Goal: Task Accomplishment & Management: Manage account settings

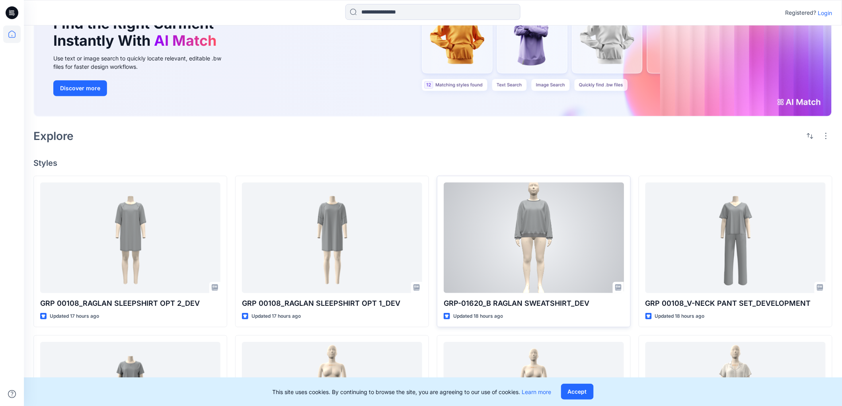
scroll to position [177, 0]
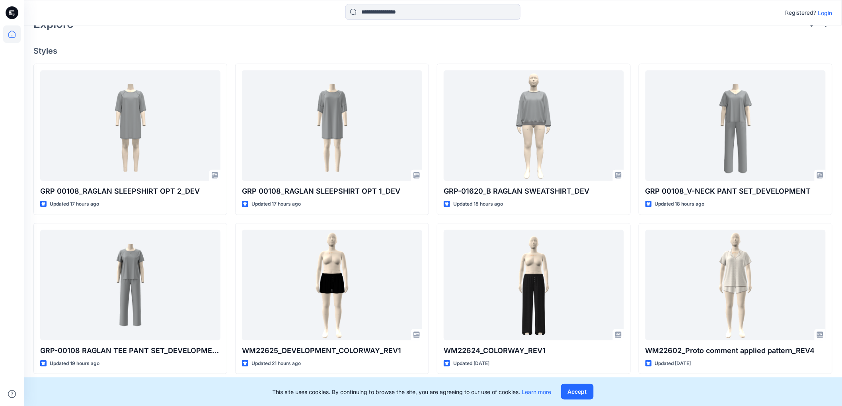
click at [823, 9] on p "Login" at bounding box center [826, 13] width 14 height 8
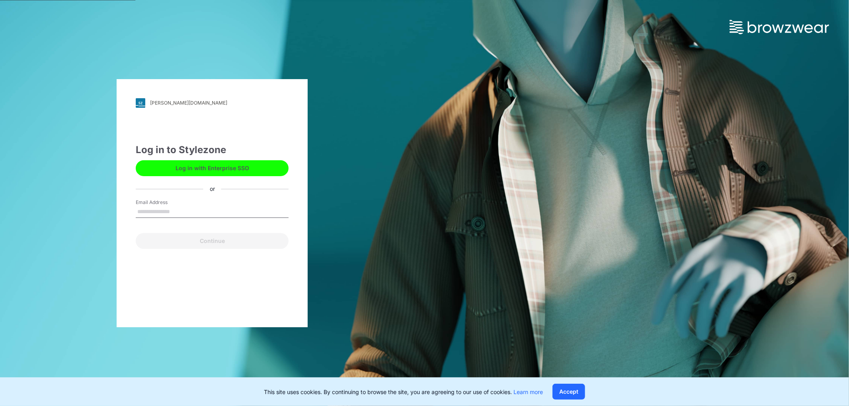
click at [202, 206] on input "Email Address" at bounding box center [212, 212] width 153 height 12
type input "**********"
click at [221, 232] on div "Continue" at bounding box center [212, 239] width 153 height 19
drag, startPoint x: 217, startPoint y: 258, endPoint x: 217, endPoint y: 249, distance: 9.2
click at [217, 258] on div "**********" at bounding box center [212, 203] width 191 height 248
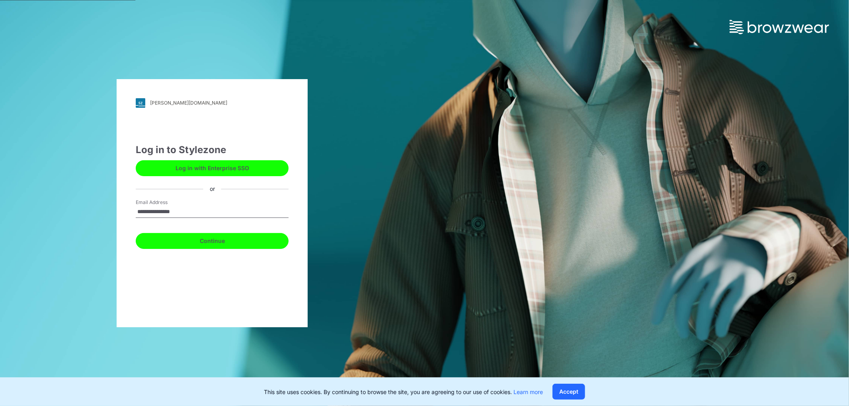
click at [219, 235] on button "Continue" at bounding box center [212, 241] width 153 height 16
click at [255, 248] on button "Continue" at bounding box center [212, 241] width 153 height 16
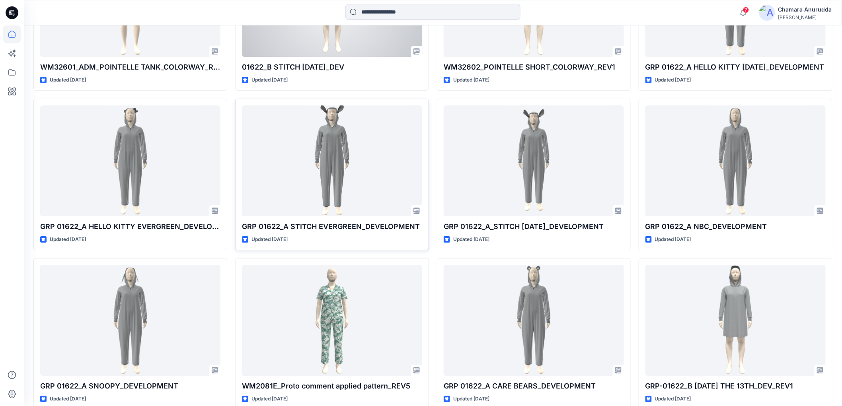
scroll to position [1114, 0]
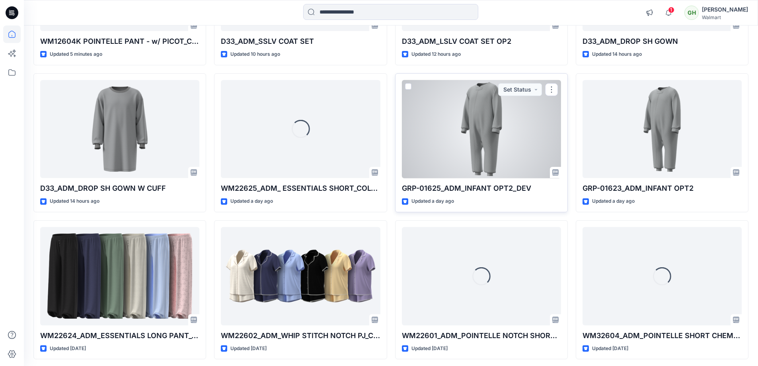
scroll to position [137, 0]
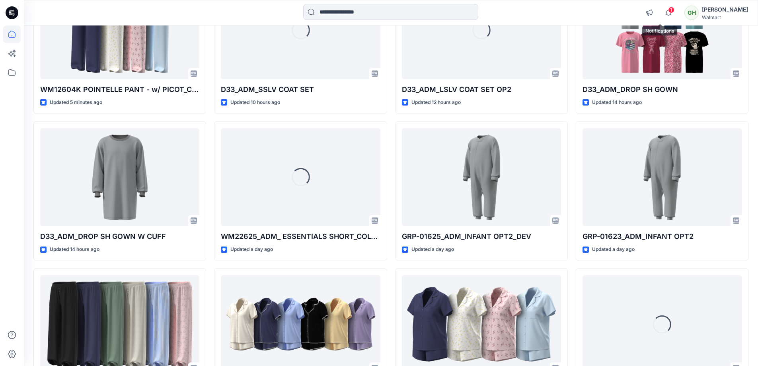
click at [668, 12] on span "1" at bounding box center [671, 10] width 6 height 6
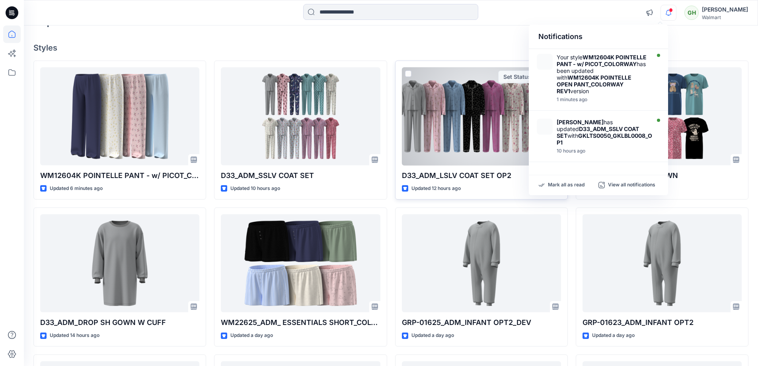
scroll to position [0, 0]
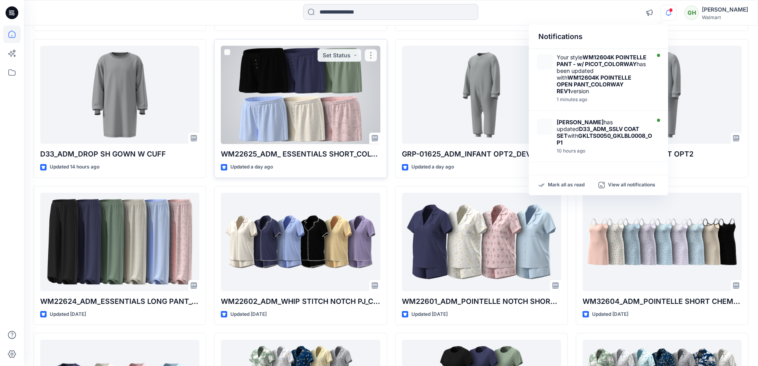
scroll to position [119, 0]
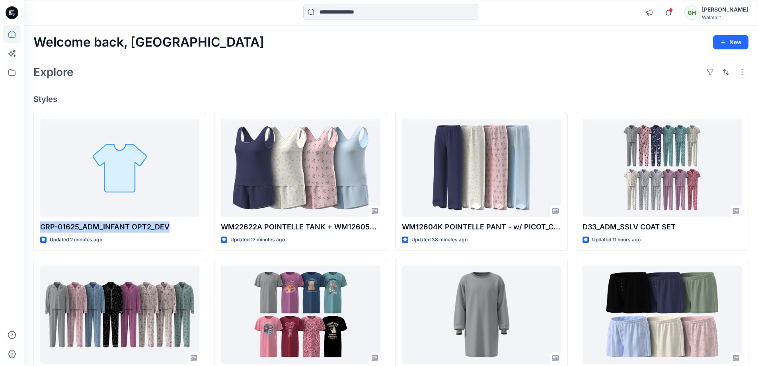
drag, startPoint x: 180, startPoint y: 228, endPoint x: 28, endPoint y: 223, distance: 151.8
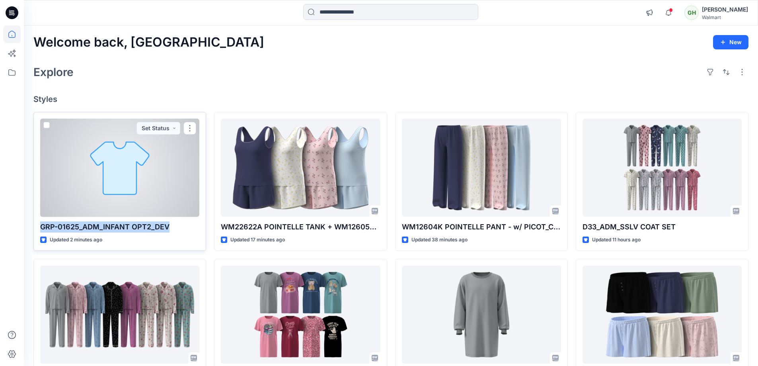
copy p "GRP-01625_ADM_INFANT OPT2_DEV"
click at [190, 127] on button "button" at bounding box center [190, 128] width 13 height 13
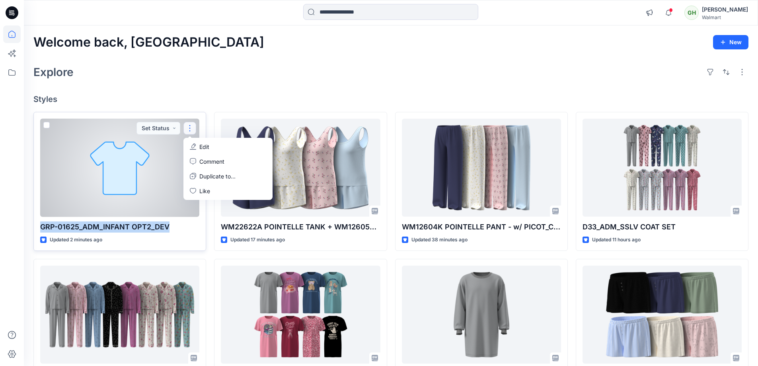
click at [215, 148] on button "Edit" at bounding box center [228, 146] width 86 height 15
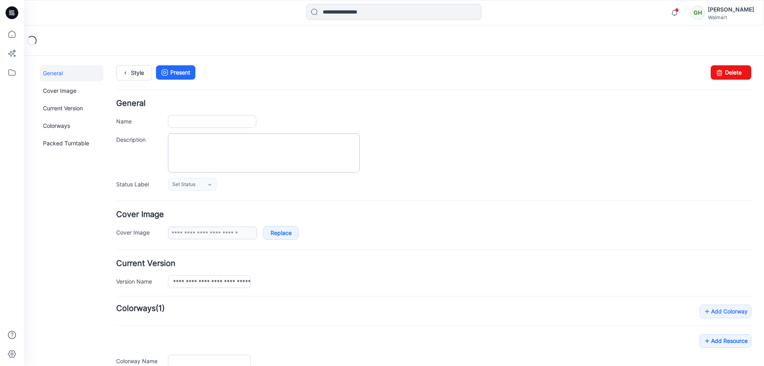
type input "**********"
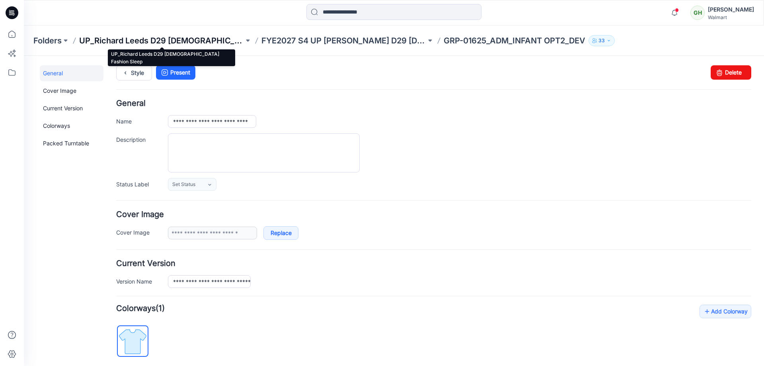
click at [216, 41] on p "UP_Richard Leeds D29 Ladies Fashion Sleep" at bounding box center [161, 40] width 165 height 11
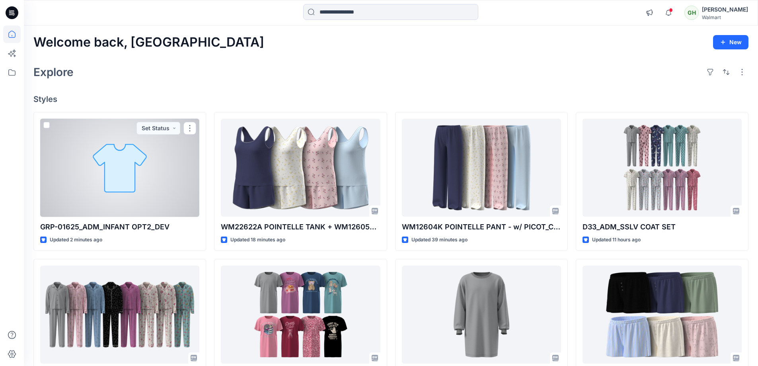
click at [90, 161] on div at bounding box center [119, 168] width 159 height 98
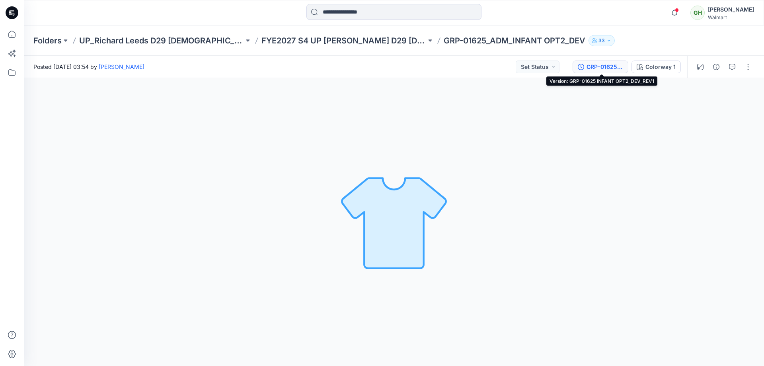
click at [592, 67] on div "GRP-01625 INFANT OPT2_DEV_REV1" at bounding box center [605, 67] width 37 height 9
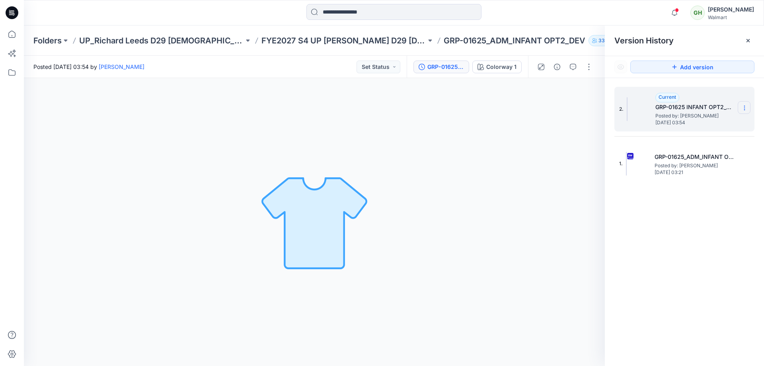
click at [745, 106] on icon at bounding box center [744, 106] width 0 height 0
click at [697, 139] on span "Rename Version" at bounding box center [692, 140] width 42 height 10
type input "**********"
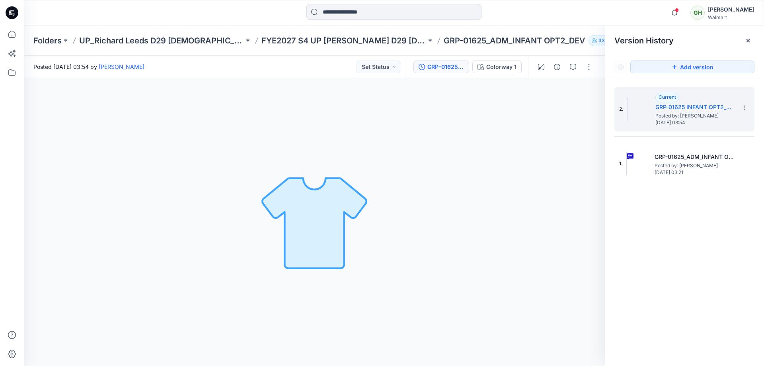
click at [674, 231] on div "2. Current GRP-01625 INFANT OPT2_DEV_REV1 Posted by: Gayan Hettiarachchi Tuesda…" at bounding box center [684, 227] width 159 height 299
click at [443, 73] on button "GRP-01625 INFANT OPT2_DEV_REV1" at bounding box center [442, 67] width 56 height 13
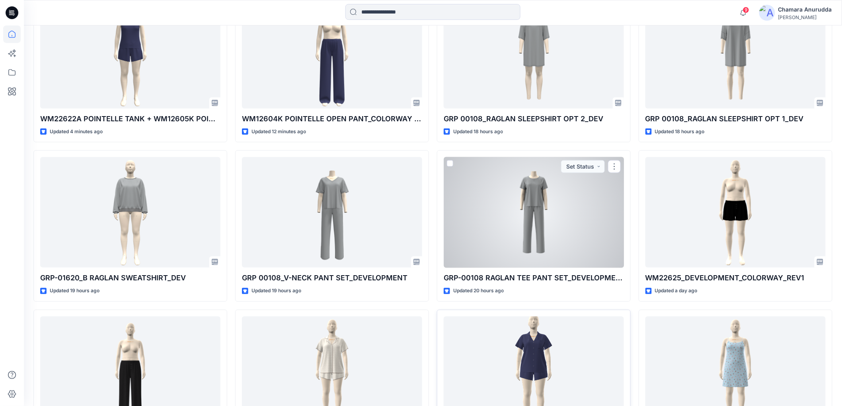
scroll to position [369, 0]
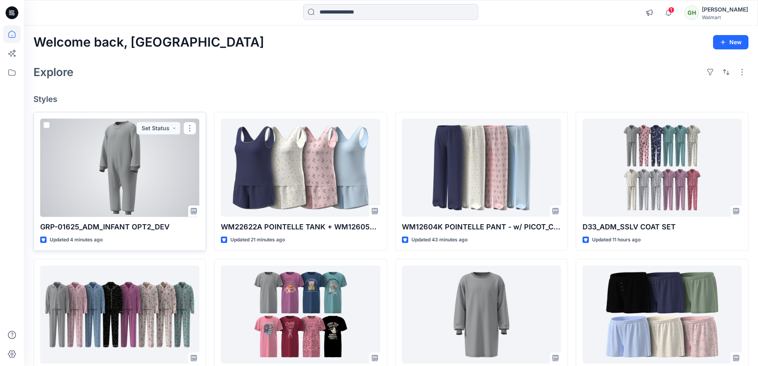
click at [134, 184] on div at bounding box center [119, 168] width 159 height 98
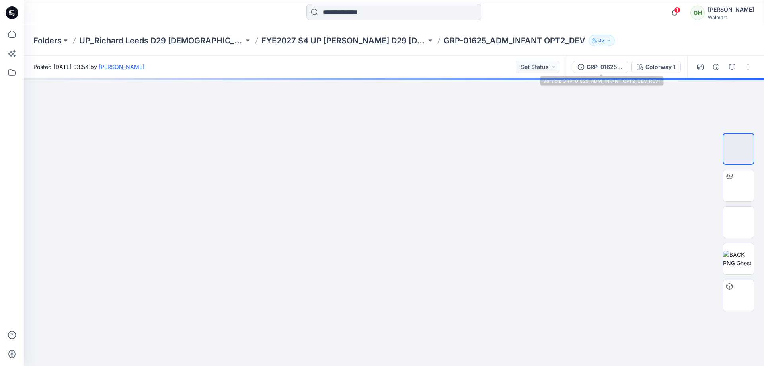
click at [596, 56] on div "GRP-01625_ADM_INFANT OPT2_DEV_REV1 Colorway 1" at bounding box center [626, 67] width 121 height 22
click at [595, 73] on button "GRP-01625_ADM_INFANT OPT2_DEV_REV1" at bounding box center [601, 67] width 56 height 13
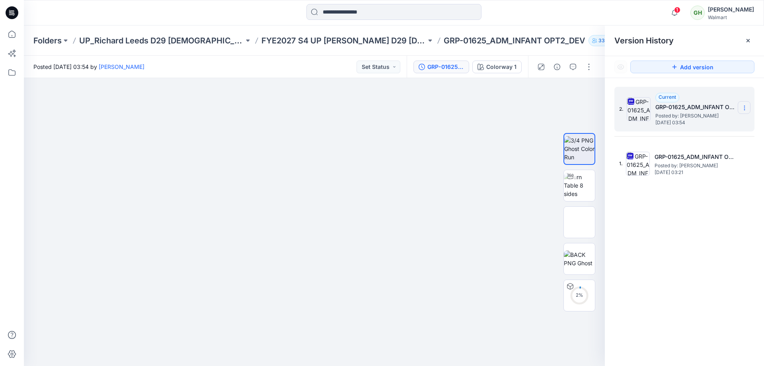
click at [741, 111] on section at bounding box center [744, 107] width 13 height 13
click at [688, 176] on span "Delete Version" at bounding box center [689, 175] width 37 height 10
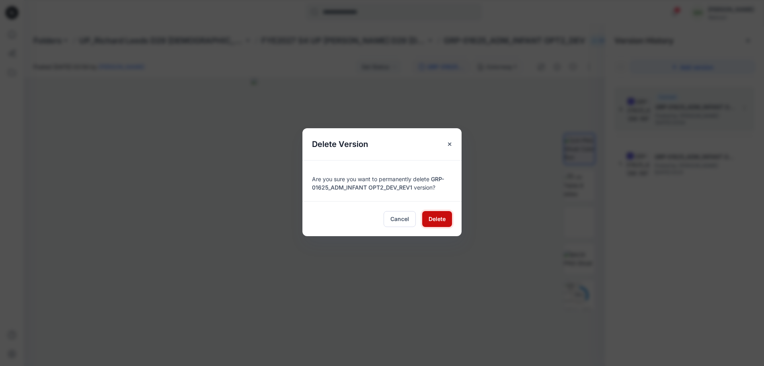
click at [442, 215] on span "Delete" at bounding box center [437, 219] width 17 height 8
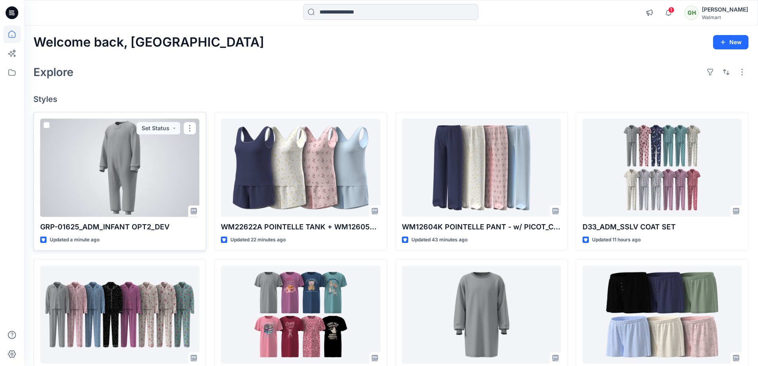
click at [106, 172] on div at bounding box center [119, 168] width 159 height 98
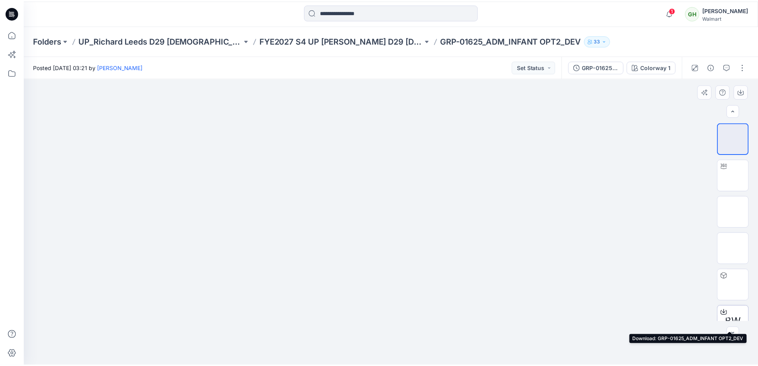
scroll to position [16, 0]
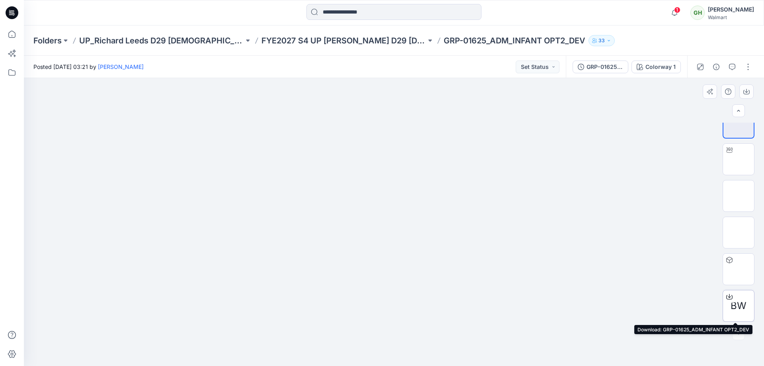
click at [740, 301] on span "BW" at bounding box center [739, 306] width 16 height 14
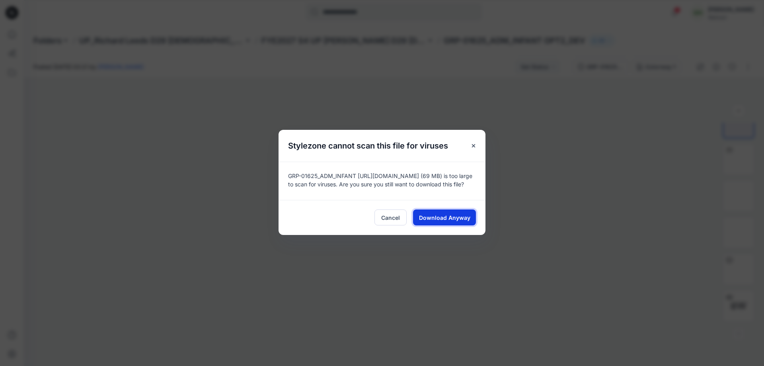
click at [459, 216] on span "Download Anyway" at bounding box center [444, 217] width 51 height 8
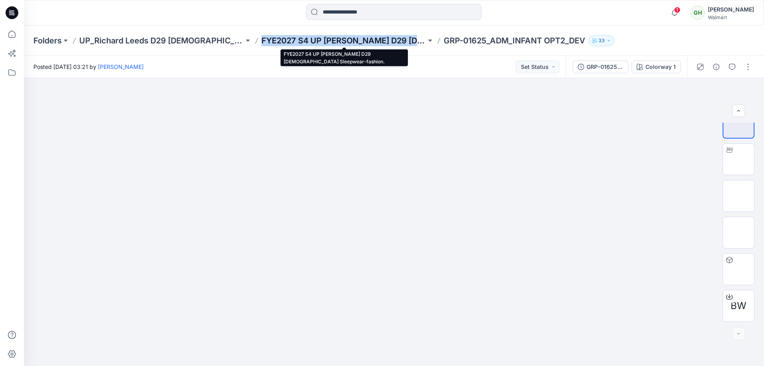
drag, startPoint x: 260, startPoint y: 36, endPoint x: 420, endPoint y: 39, distance: 160.5
click at [420, 39] on div "Folders UP_Richard Leeds D29 Ladies Fashion Sleep FYE2027 S4 UP Richard Leeds D…" at bounding box center [362, 40] width 659 height 11
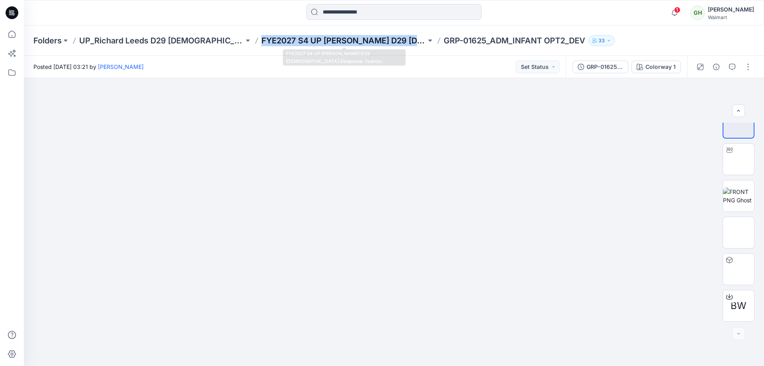
click at [367, 37] on p "FYE2027 S4 UP [PERSON_NAME] D29 [DEMOGRAPHIC_DATA] Sleepwear-fashion." at bounding box center [344, 40] width 165 height 11
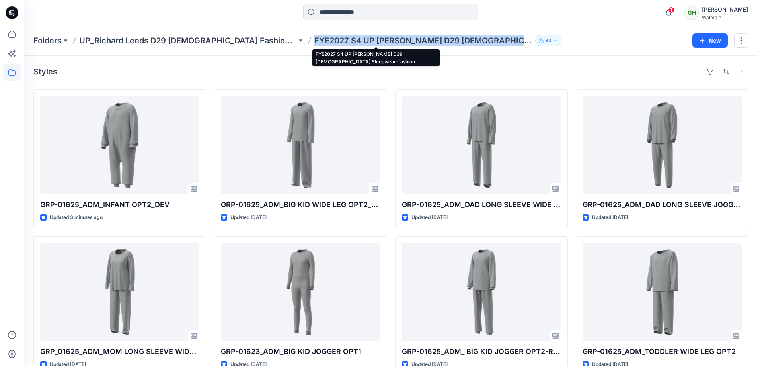
drag, startPoint x: 267, startPoint y: 41, endPoint x: 475, endPoint y: 44, distance: 208.6
click at [475, 44] on div "Folders UP_Richard Leeds D29 Ladies Fashion Sleep FYE2027 S4 UP Richard Leeds D…" at bounding box center [359, 40] width 653 height 11
copy p "FYE2027 S4 UP Richard Leeds D29 Ladies Sleepwear-"
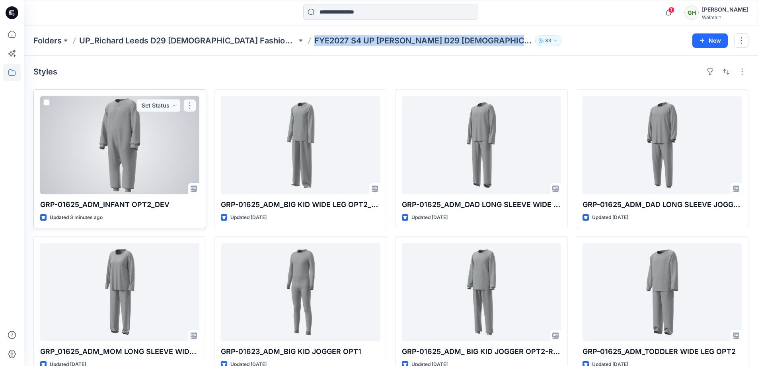
click at [194, 102] on button "button" at bounding box center [190, 105] width 13 height 13
click at [227, 153] on p "Duplicate to..." at bounding box center [217, 153] width 36 height 8
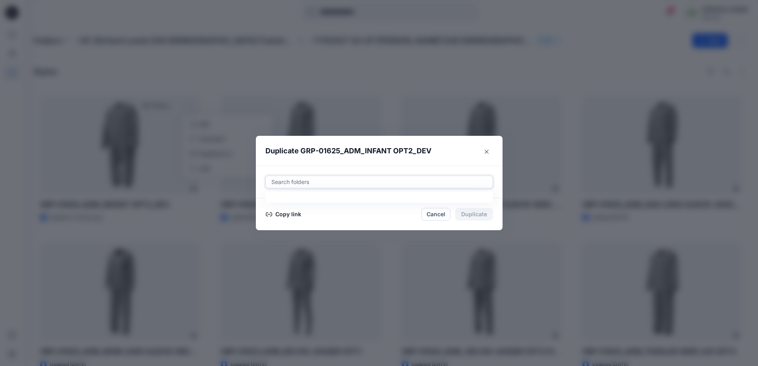
click at [315, 184] on div at bounding box center [379, 182] width 217 height 10
paste input "**********"
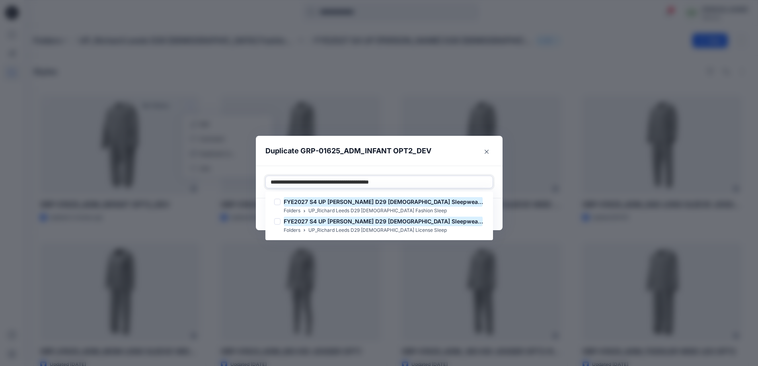
type input "**********"
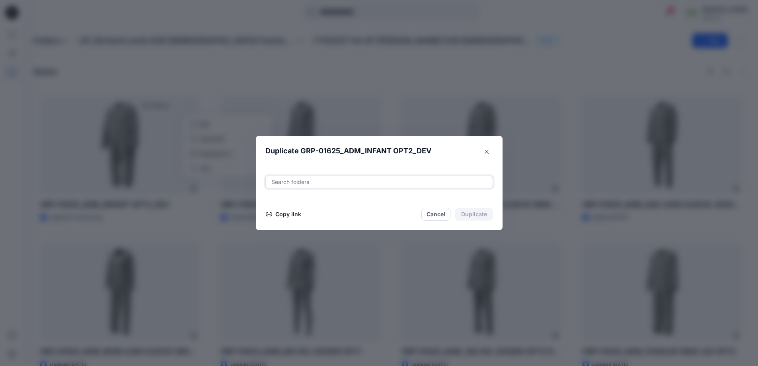
click at [359, 184] on div at bounding box center [379, 182] width 217 height 10
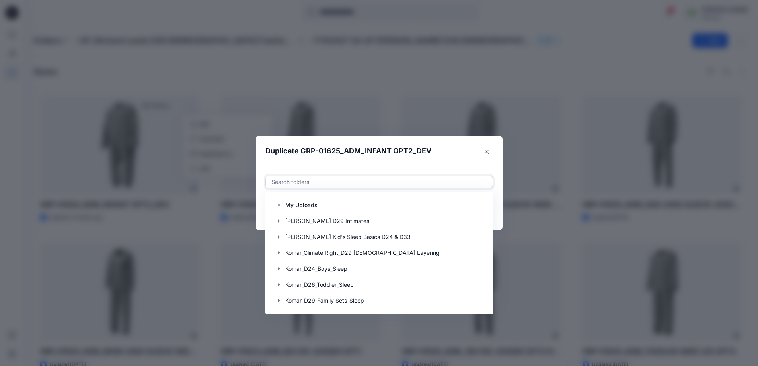
paste input "**********"
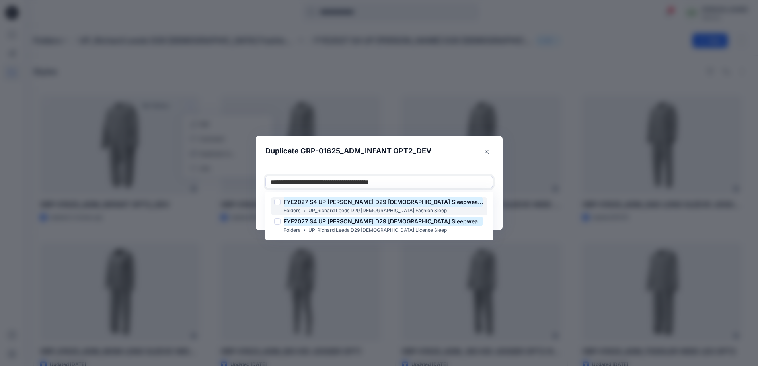
click at [369, 203] on mark "FYE2027 S4 UP Richard Leeds D29 Ladies Sleepwear-" at bounding box center [383, 201] width 199 height 11
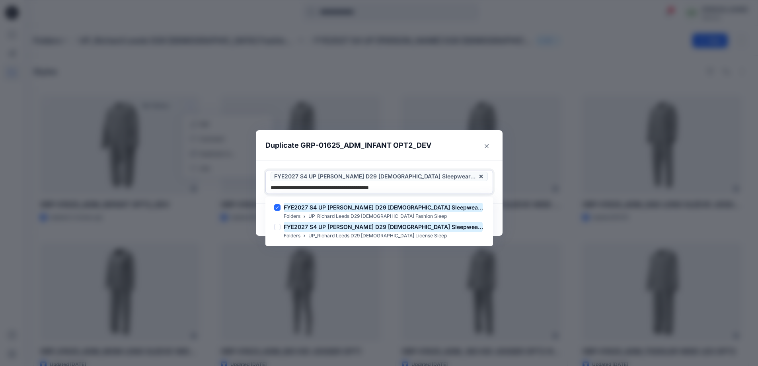
type input "**********"
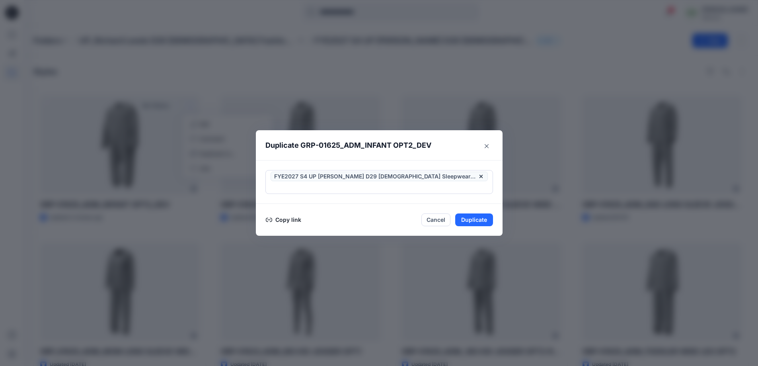
click at [429, 148] on p "Duplicate GRP-01625_ADM_INFANT OPT2_DEV" at bounding box center [349, 145] width 166 height 11
click at [486, 213] on button "Duplicate" at bounding box center [474, 219] width 38 height 13
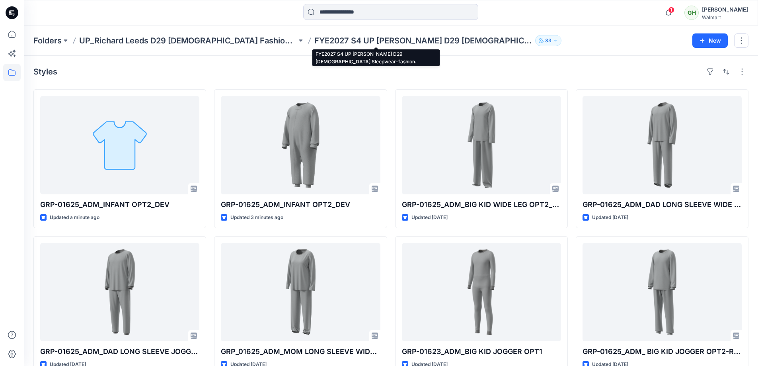
click at [315, 40] on p "FYE2027 S4 UP Richard Leeds D29 Ladies Sleepwear-fashion." at bounding box center [424, 40] width 218 height 11
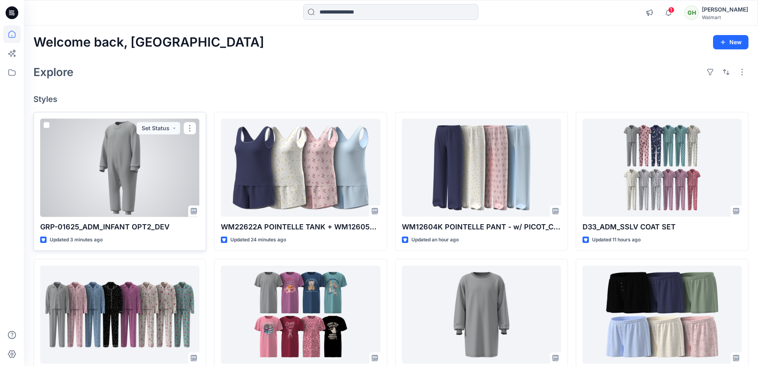
click at [108, 161] on div at bounding box center [119, 168] width 159 height 98
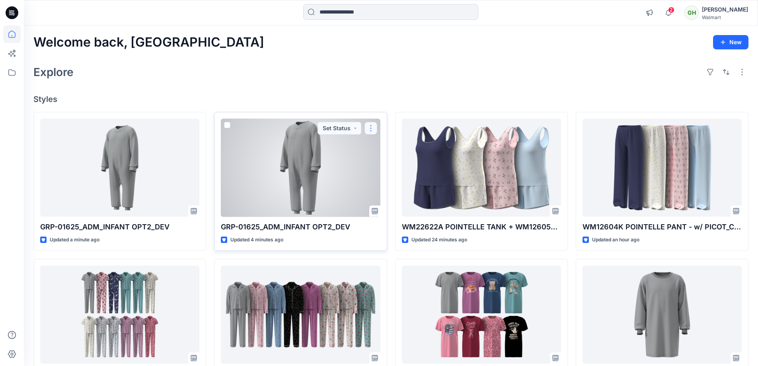
click at [371, 131] on button "button" at bounding box center [371, 128] width 13 height 13
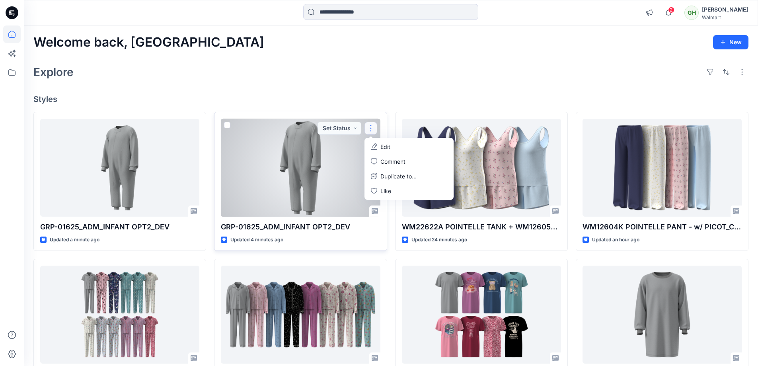
click at [380, 140] on button "Edit" at bounding box center [409, 146] width 86 height 15
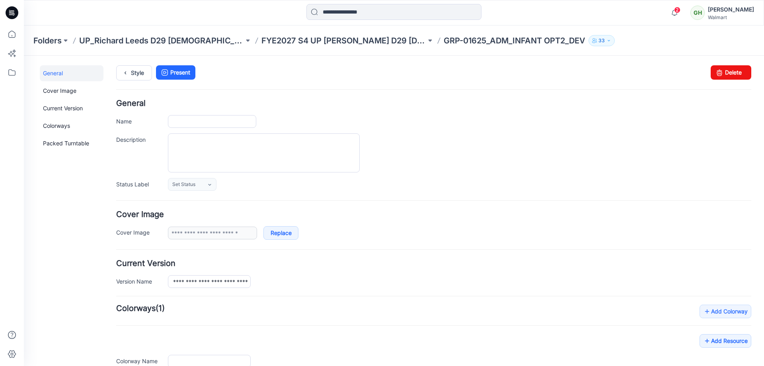
type input "**********"
drag, startPoint x: 720, startPoint y: 77, endPoint x: 438, endPoint y: 92, distance: 281.8
click at [720, 77] on link "Delete" at bounding box center [731, 72] width 41 height 14
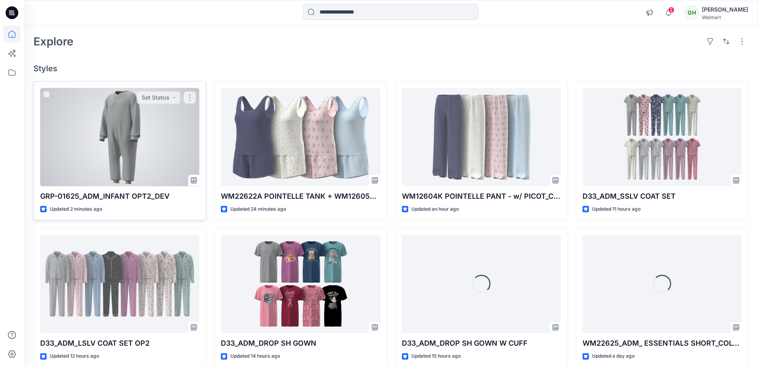
scroll to position [40, 0]
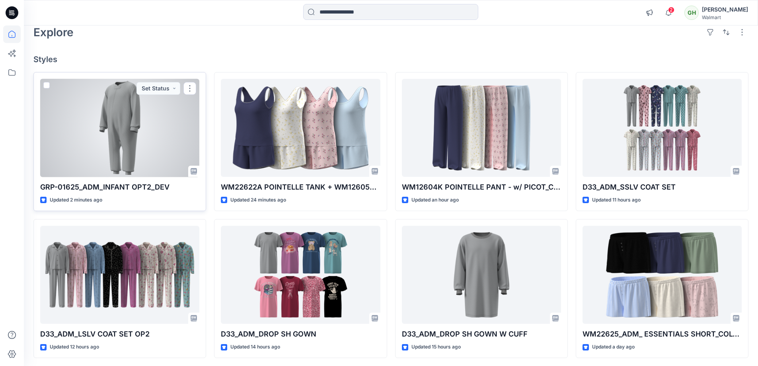
click at [125, 143] on div at bounding box center [119, 128] width 159 height 98
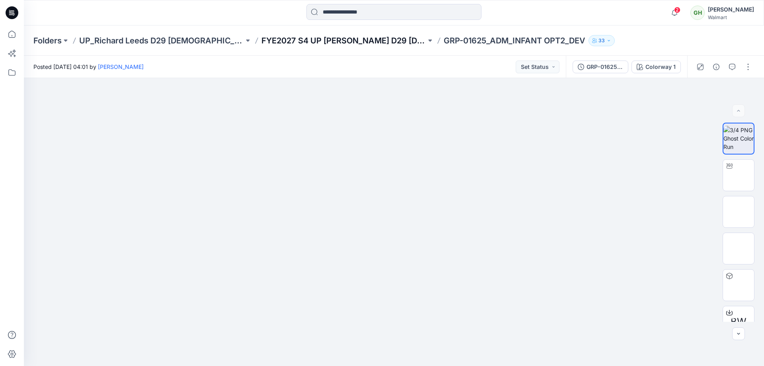
click at [382, 43] on p "FYE2027 S4 UP Richard Leeds D29 Ladies Sleepwear-fashion." at bounding box center [344, 40] width 165 height 11
